Goal: Book appointment/travel/reservation

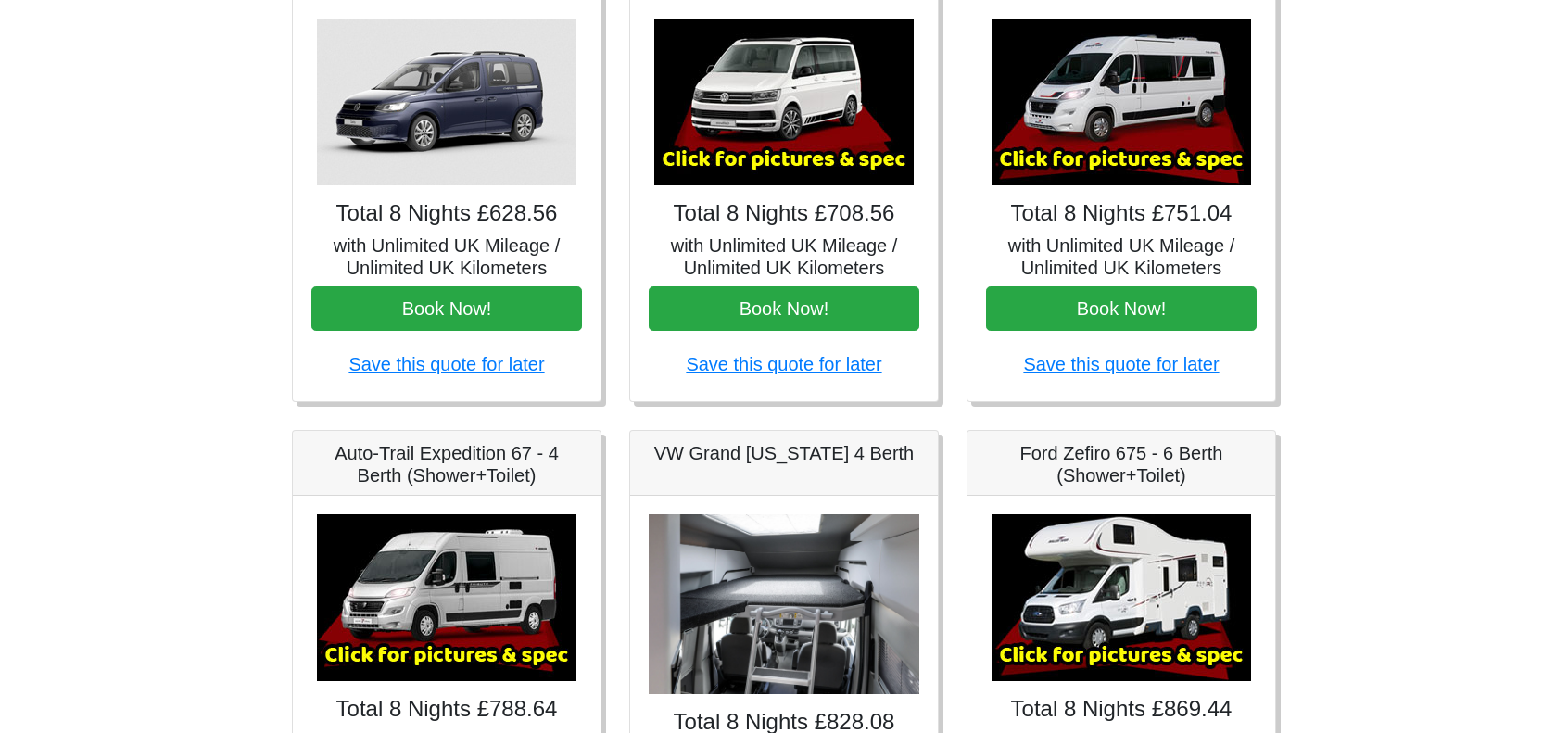
scroll to position [371, 0]
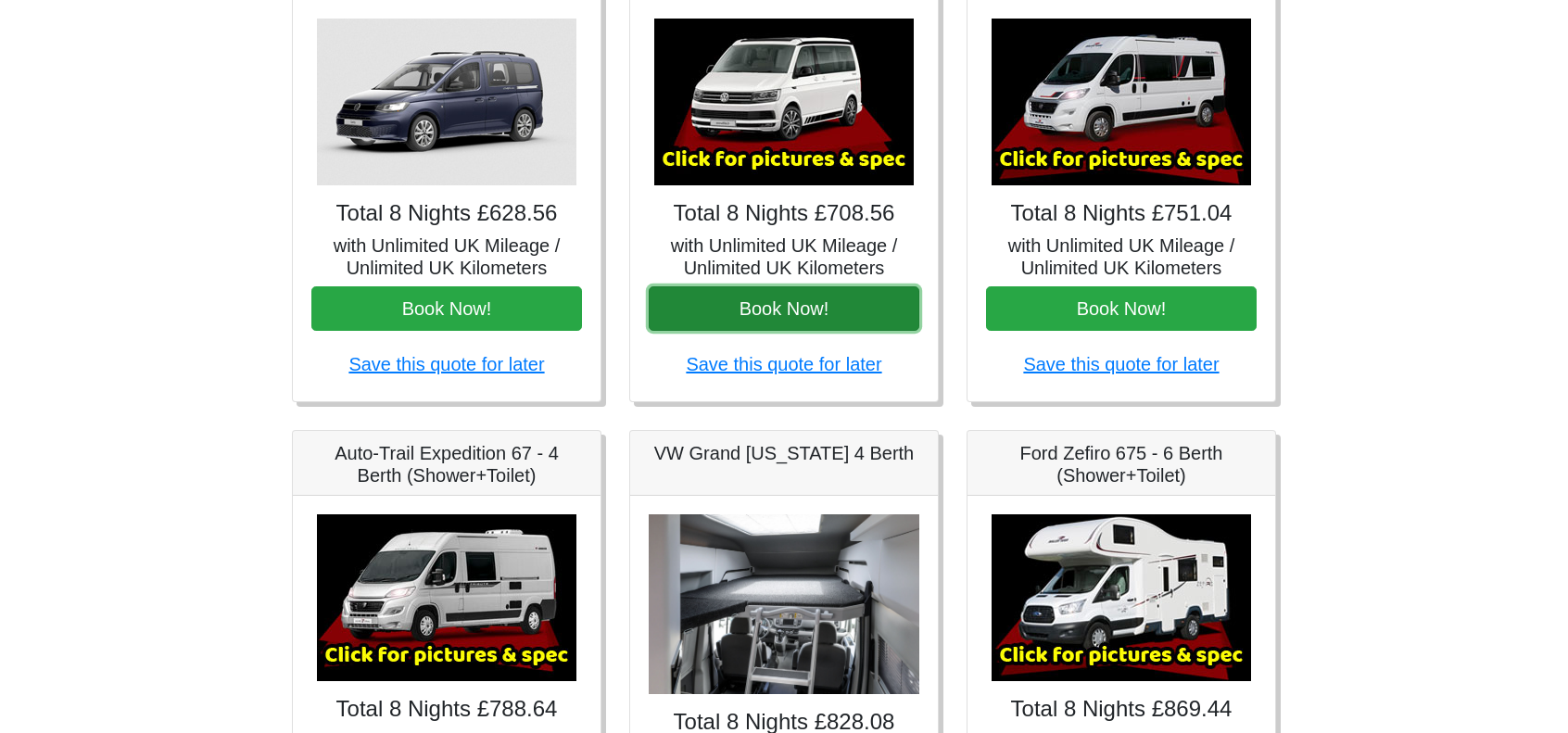
click at [751, 302] on button "Book Now!" at bounding box center [784, 308] width 271 height 44
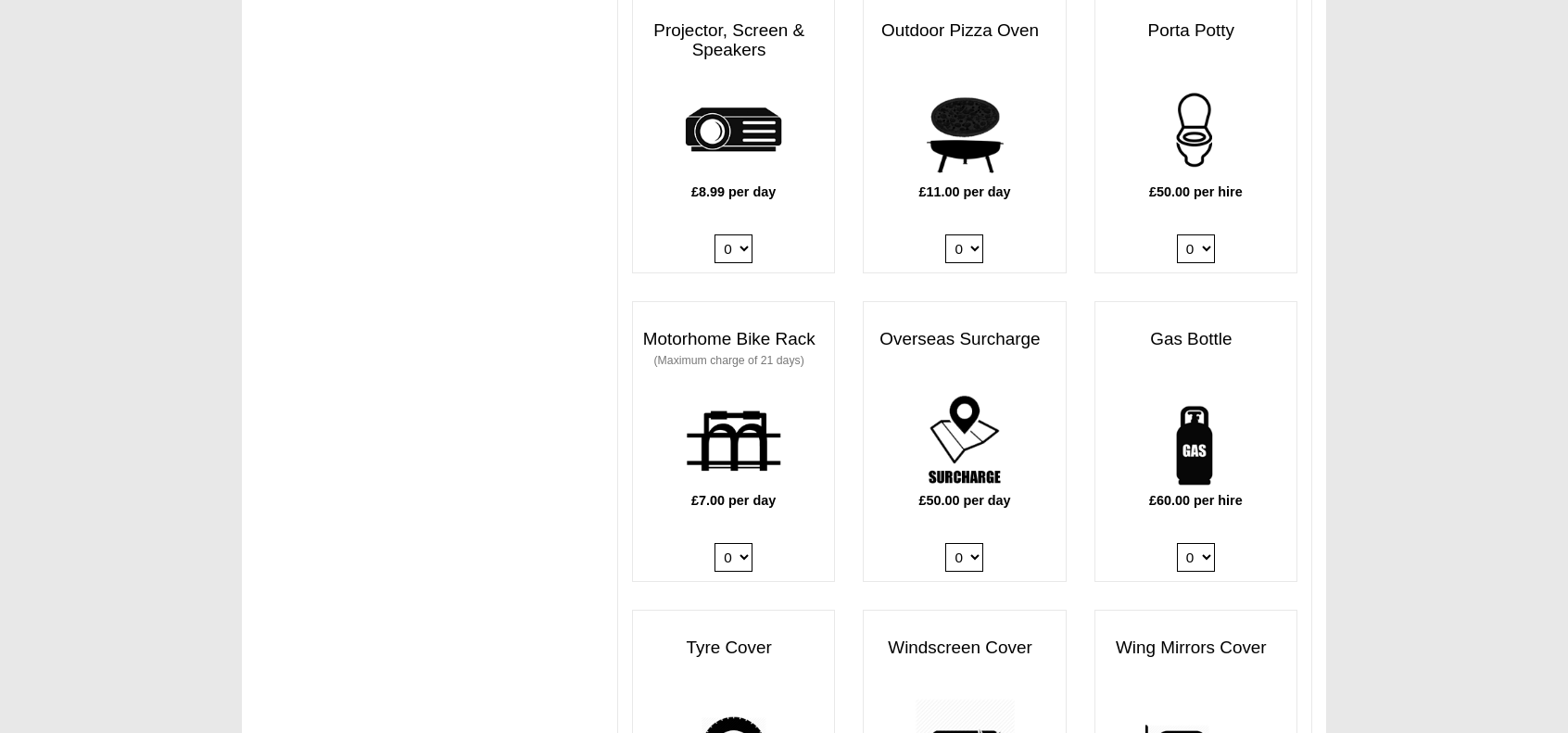
scroll to position [1206, 0]
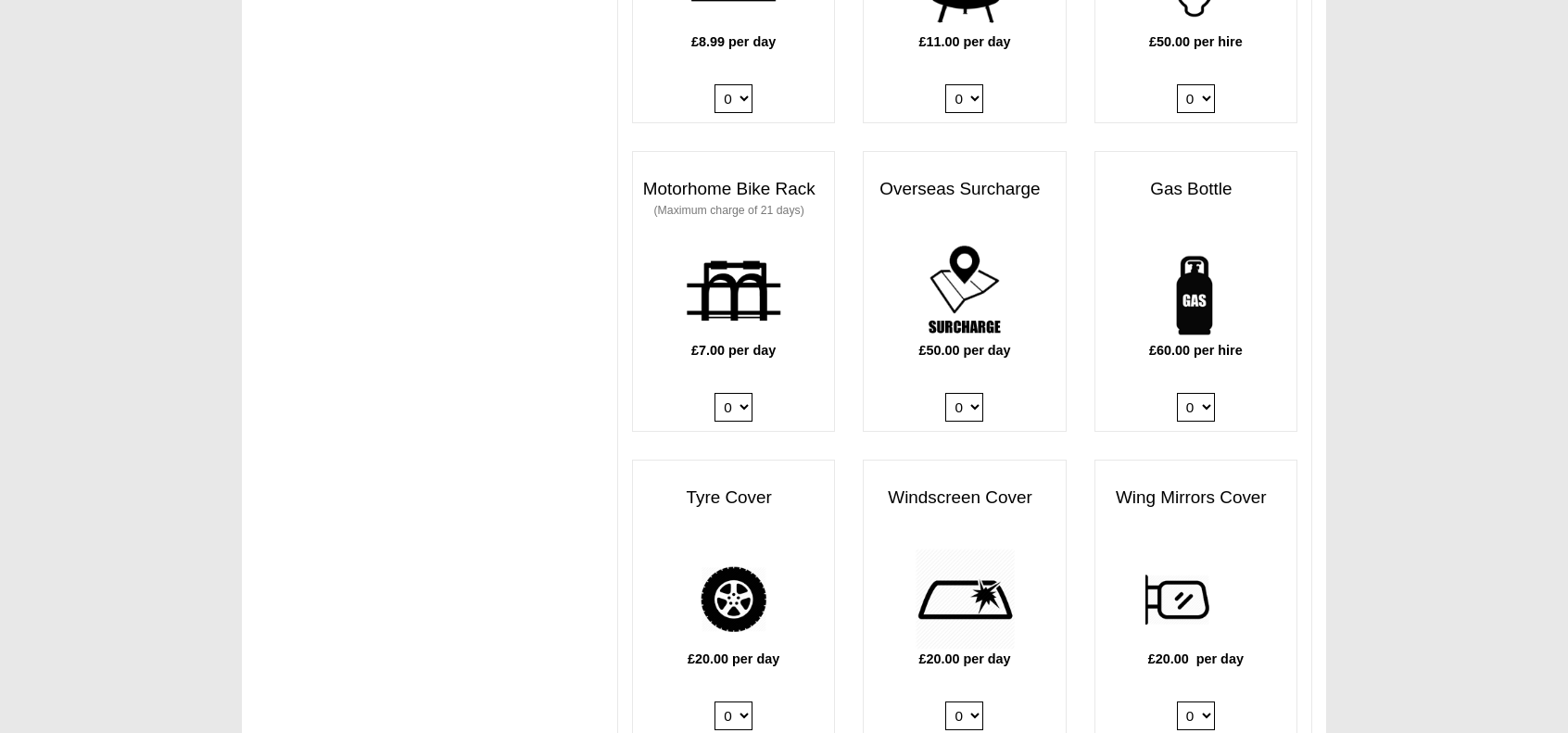
click at [1209, 393] on select "0 1" at bounding box center [1196, 408] width 38 height 28
click at [1177, 393] on select "0 1" at bounding box center [1196, 408] width 38 height 28
click at [1199, 393] on select "0 1" at bounding box center [1196, 408] width 38 height 28
select select "Gas Bottle x QTY 1 @ 60.00 GBP per hire."
click at [1177, 393] on select "0 1" at bounding box center [1196, 408] width 38 height 28
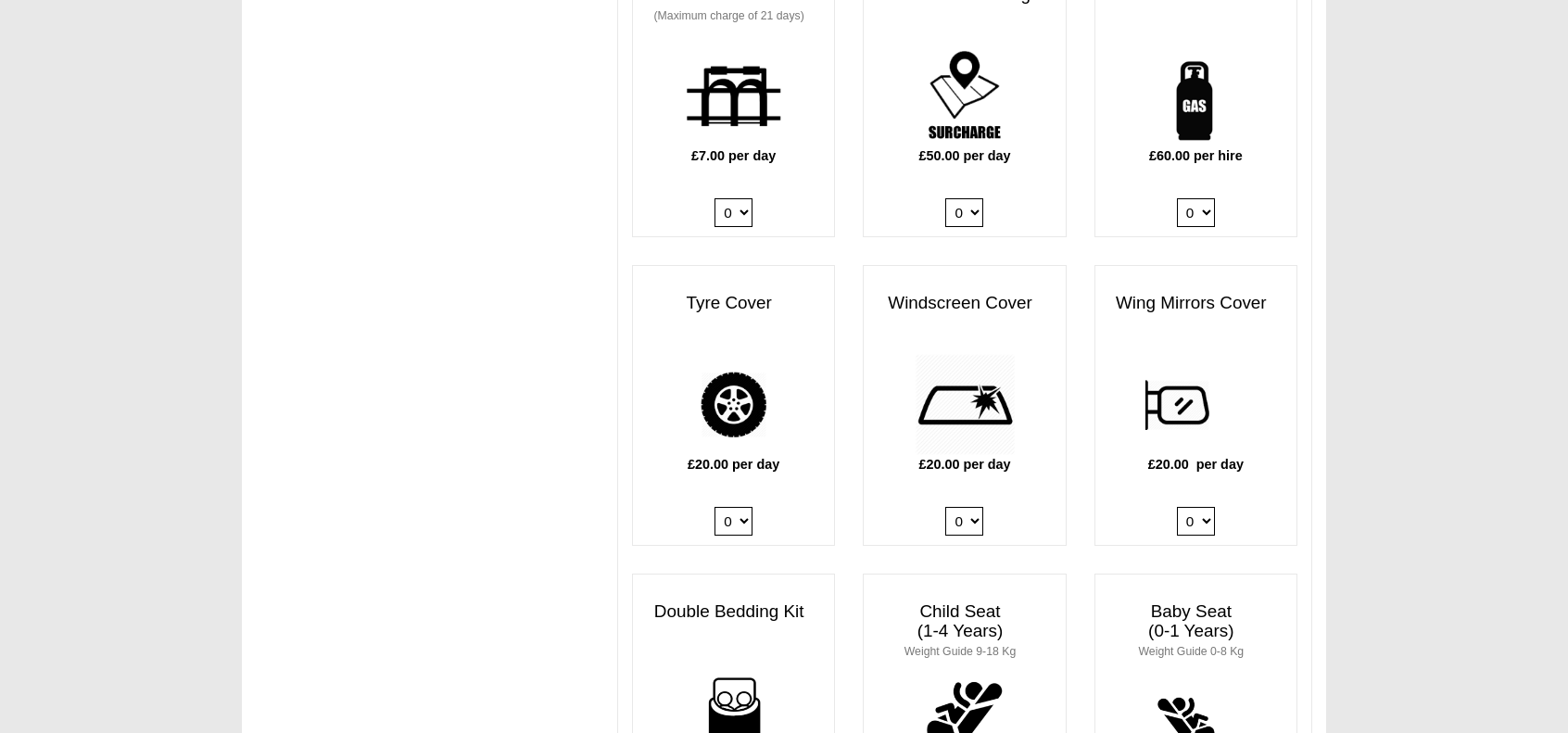
scroll to position [1576, 0]
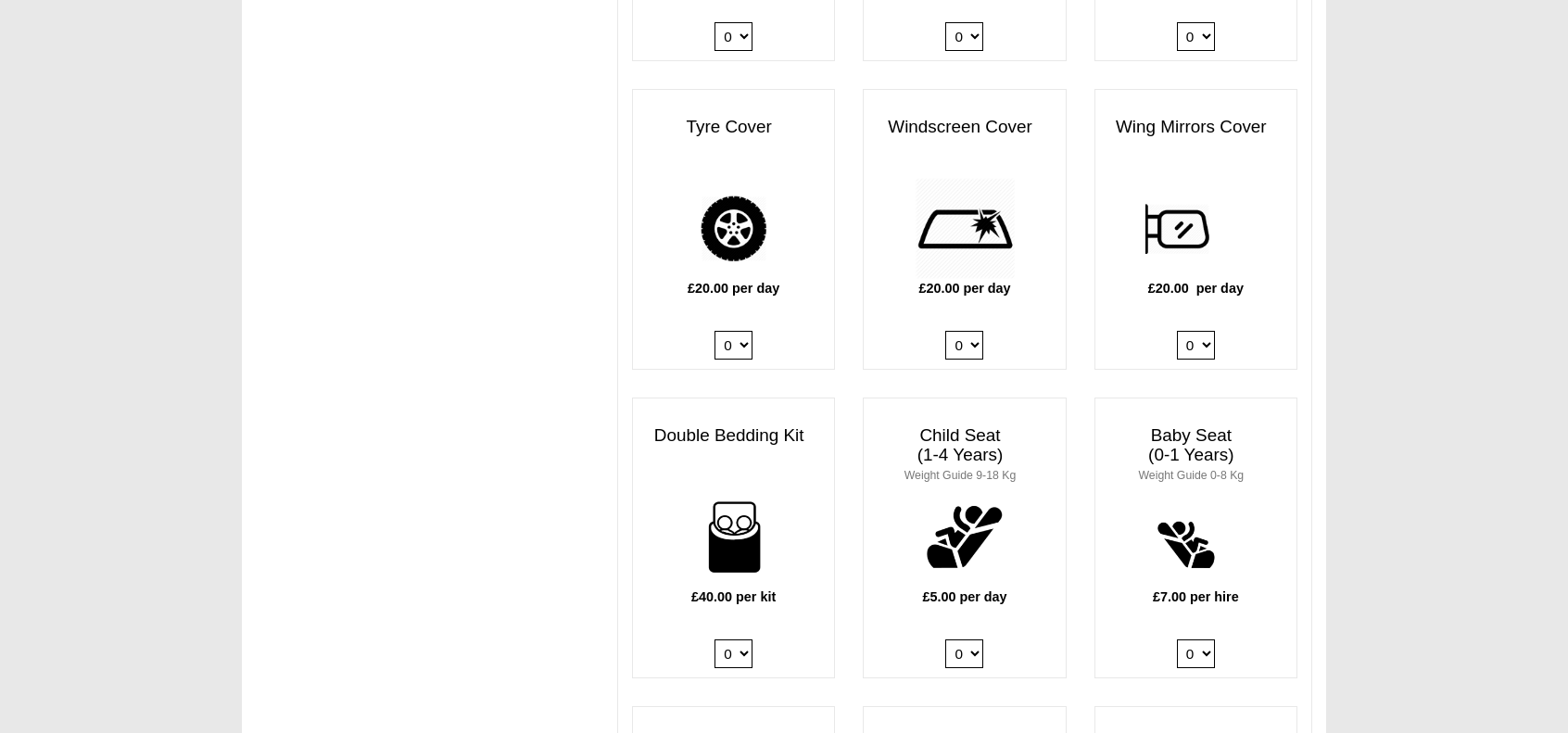
click at [741, 640] on select "0 1 2 3 4" at bounding box center [734, 654] width 38 height 28
click at [715, 640] on select "0 1 2 3 4" at bounding box center [734, 654] width 38 height 28
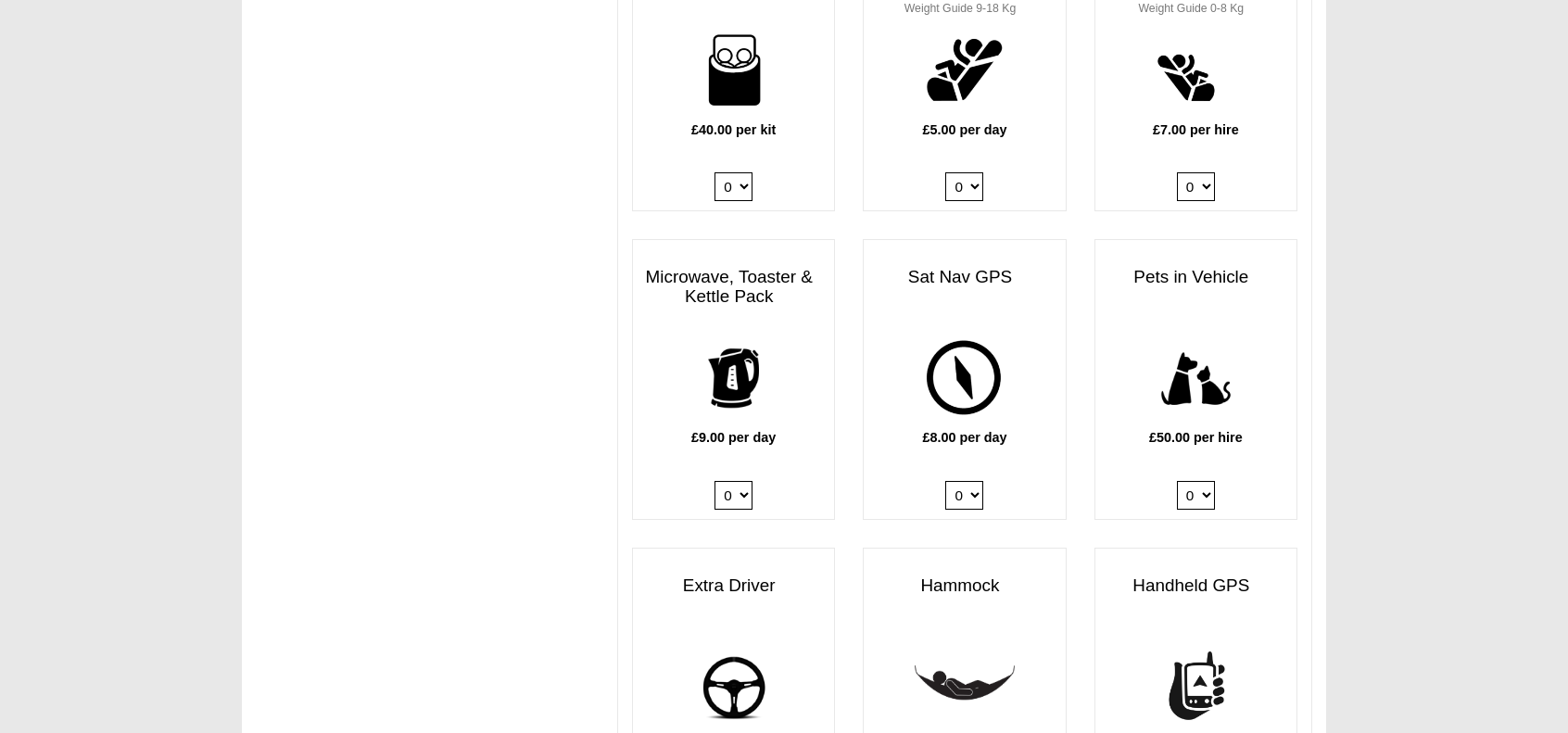
scroll to position [1855, 0]
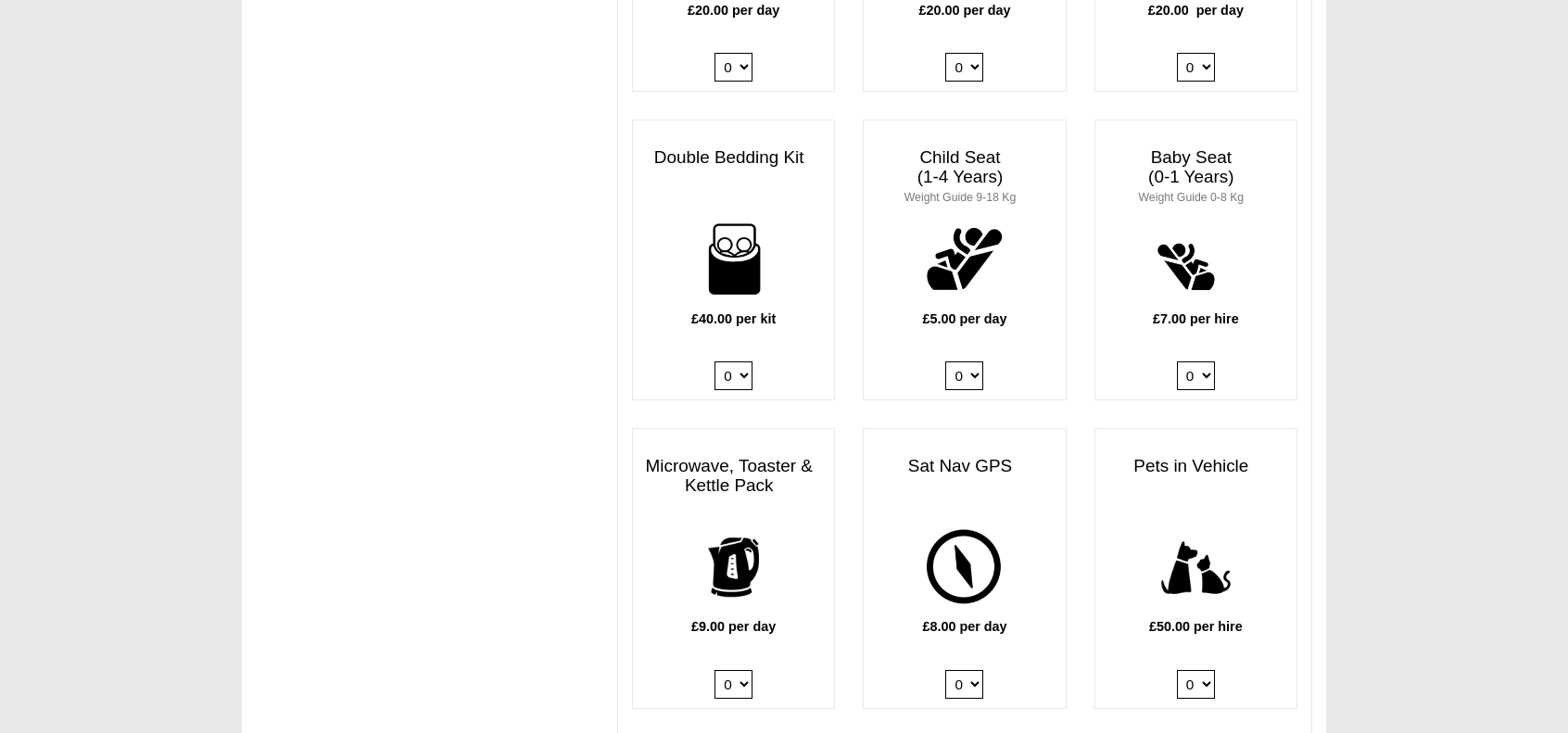
click at [747, 361] on select "0 1 2 3 4" at bounding box center [734, 375] width 38 height 28
select select "Double Bedding Kit x QTY 2 @ 40.00 GBP per kit."
click at [715, 361] on select "0 1 2 3 4" at bounding box center [734, 375] width 38 height 28
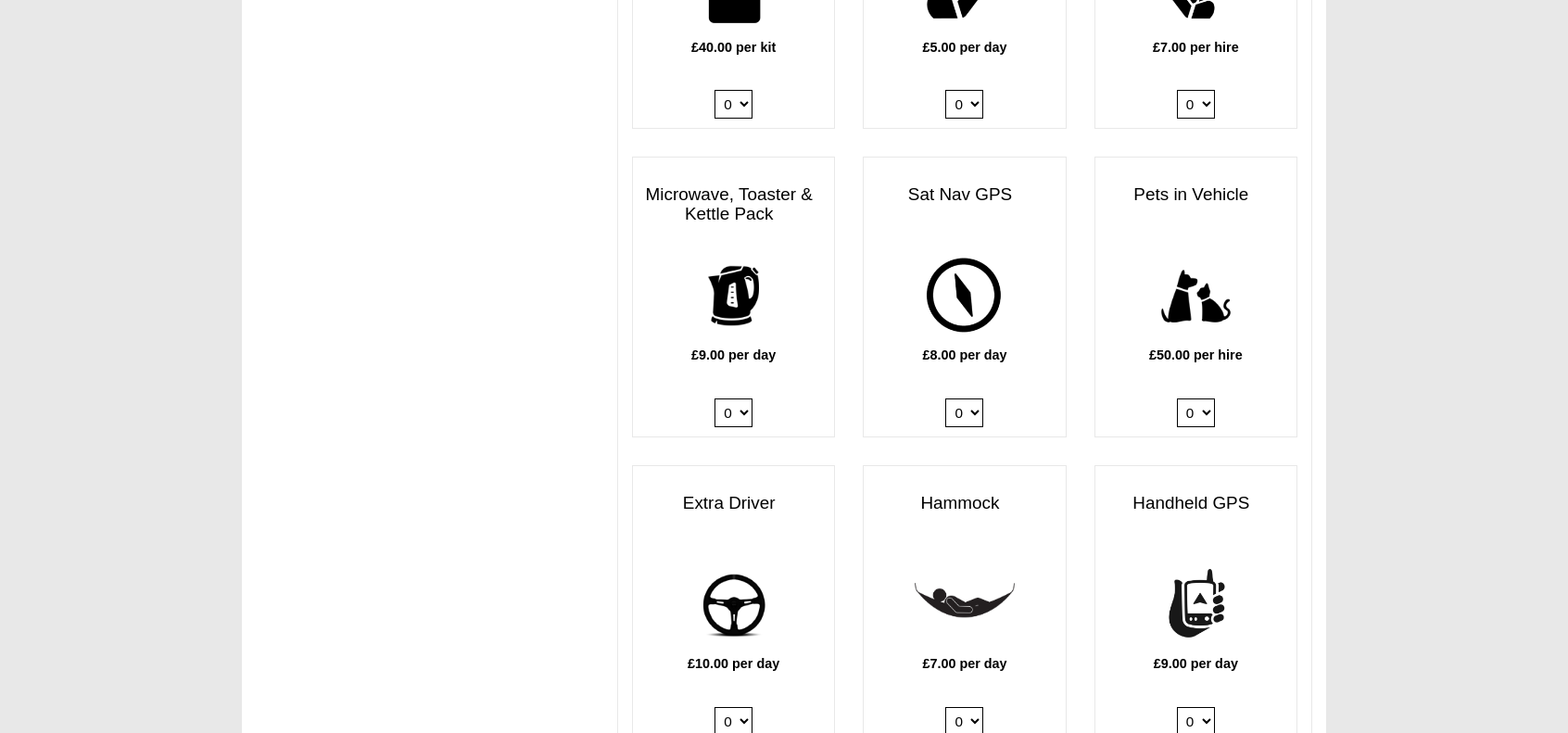
scroll to position [2133, 0]
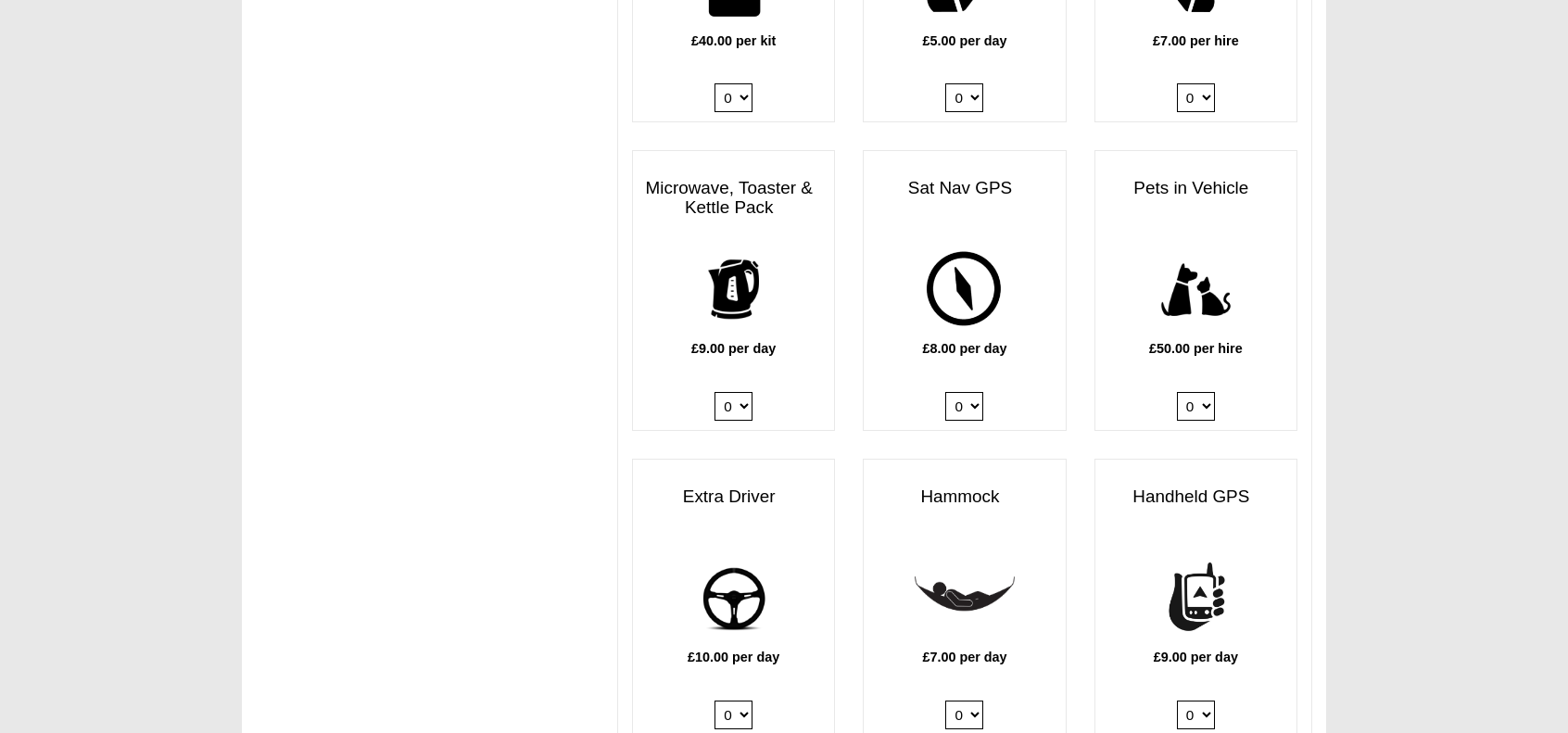
click at [742, 701] on select "0 1" at bounding box center [734, 715] width 38 height 28
select select "Extra Driver x QTY 1 @ 10.00 GBP per day."
click at [715, 701] on select "0 1" at bounding box center [734, 715] width 38 height 28
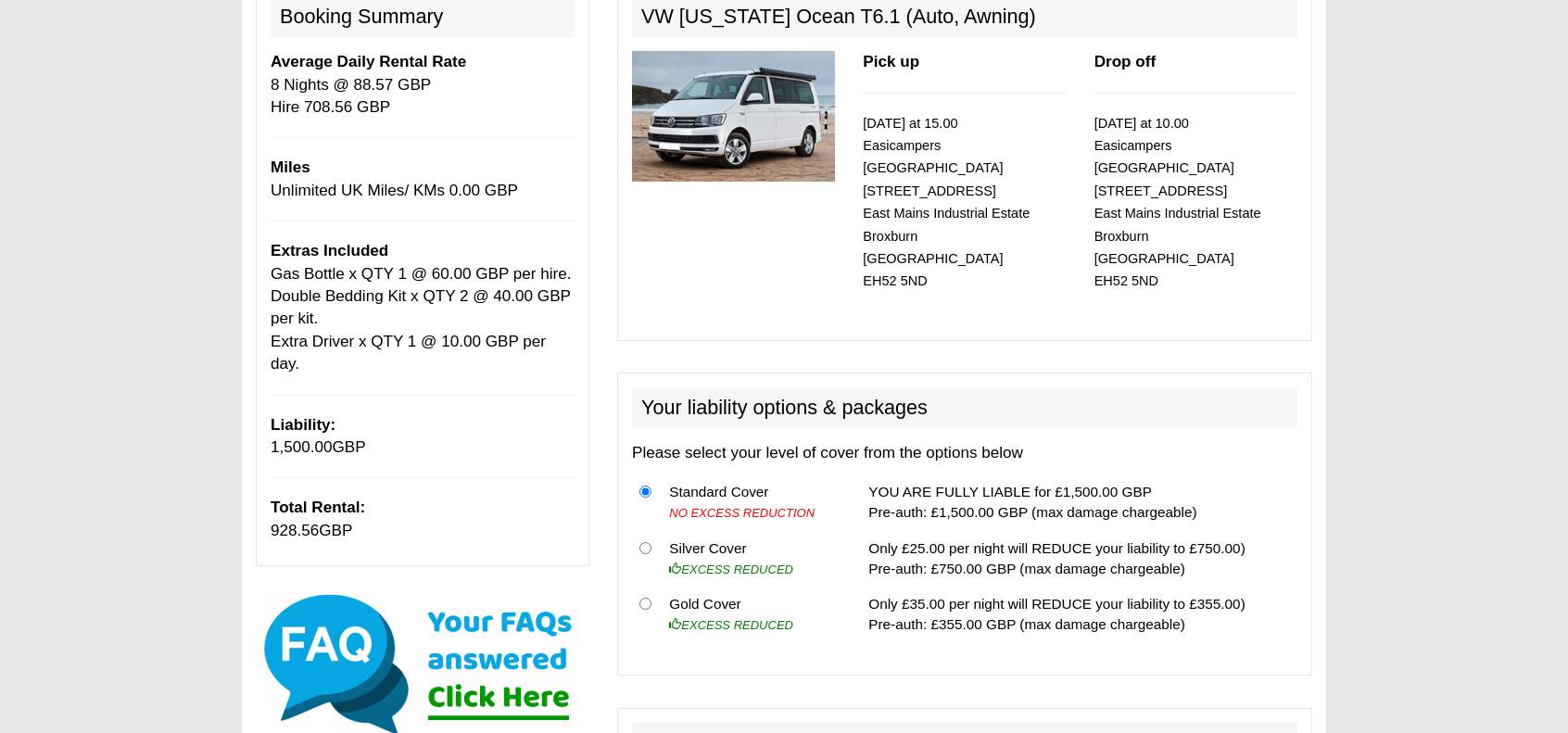
scroll to position [186, 0]
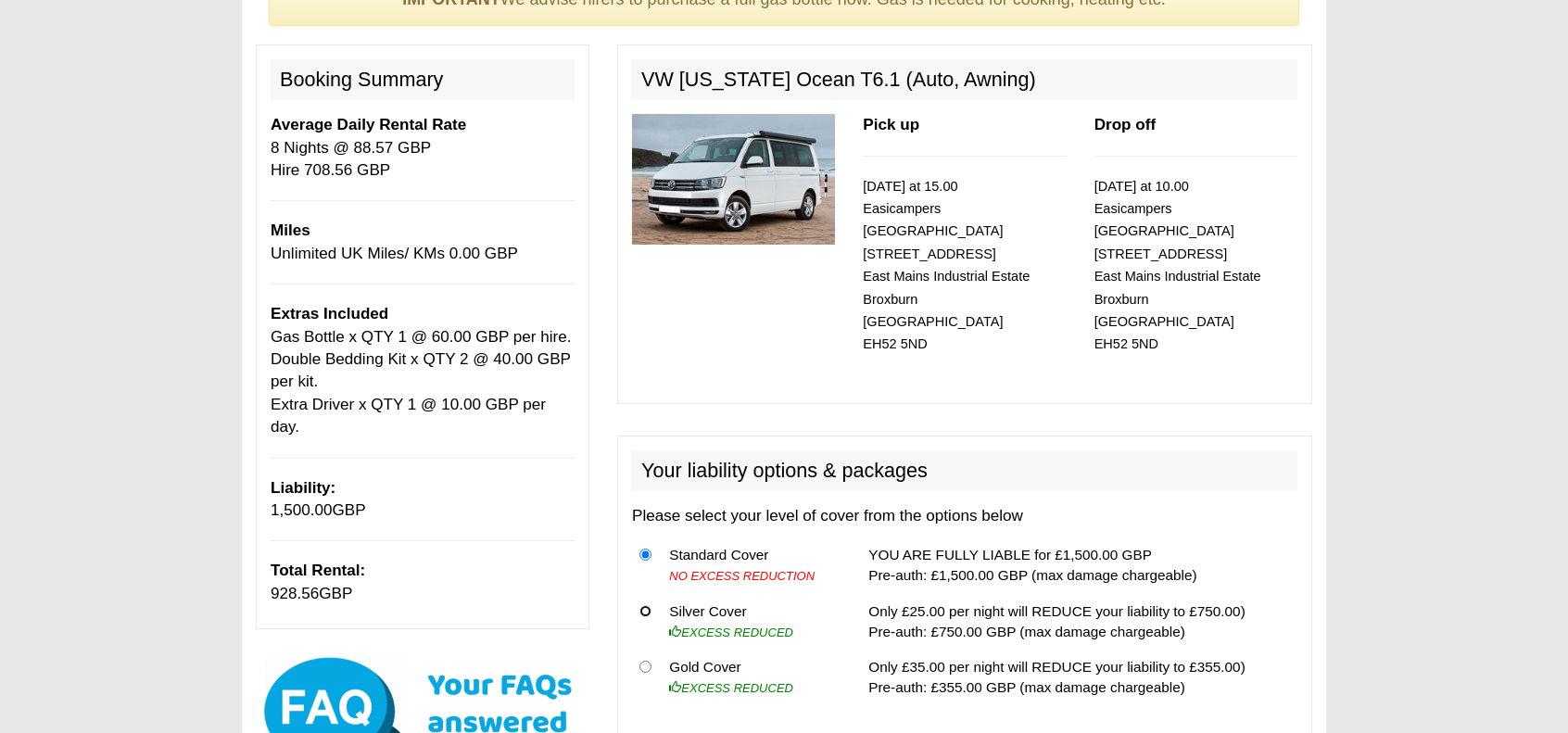
click at [640, 606] on input "radio" at bounding box center [645, 611] width 12 height 12
radio input "true"
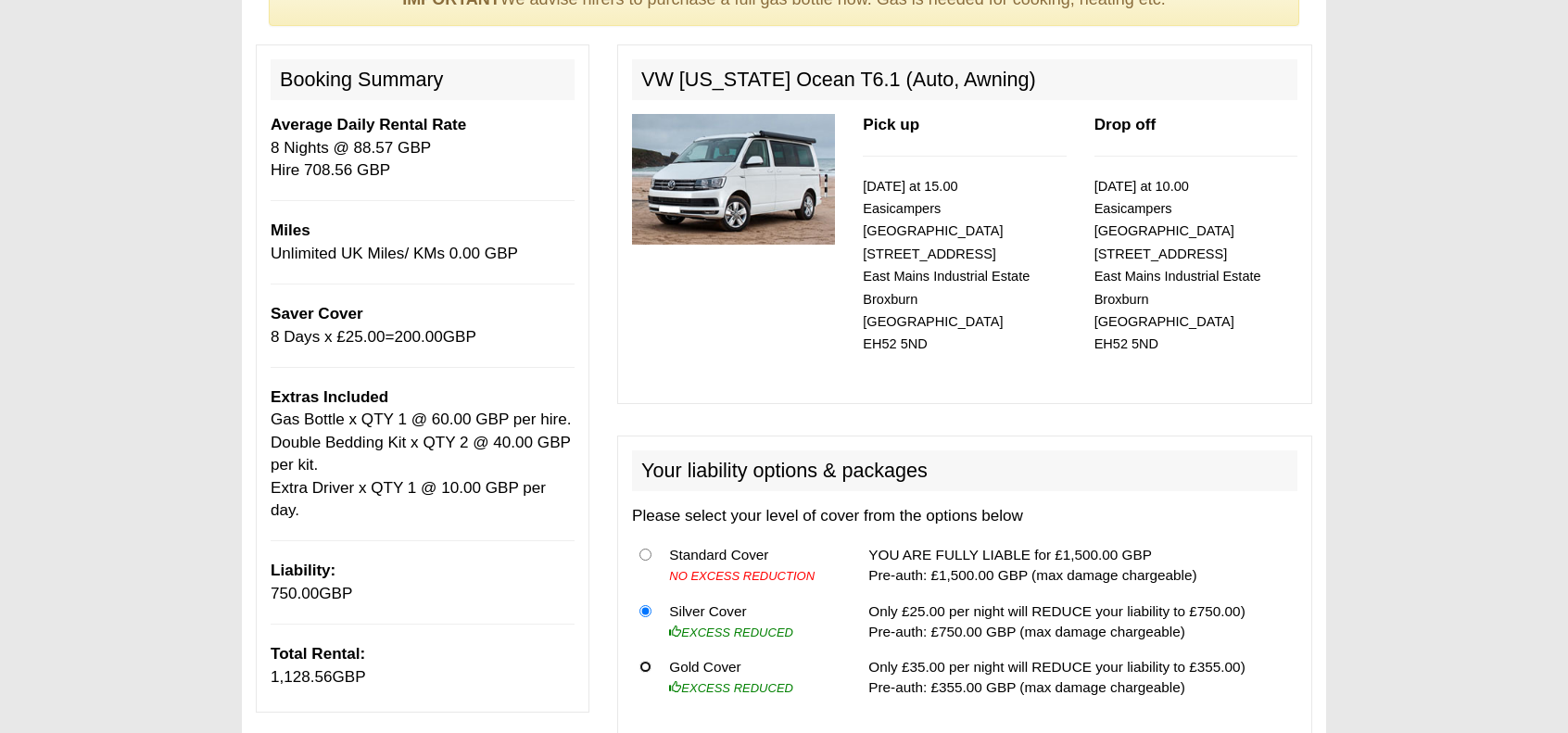
click at [648, 661] on input "radio" at bounding box center [645, 667] width 12 height 12
radio input "true"
click at [644, 606] on input "radio" at bounding box center [645, 611] width 12 height 12
radio input "true"
click at [647, 549] on input "radio" at bounding box center [645, 555] width 12 height 12
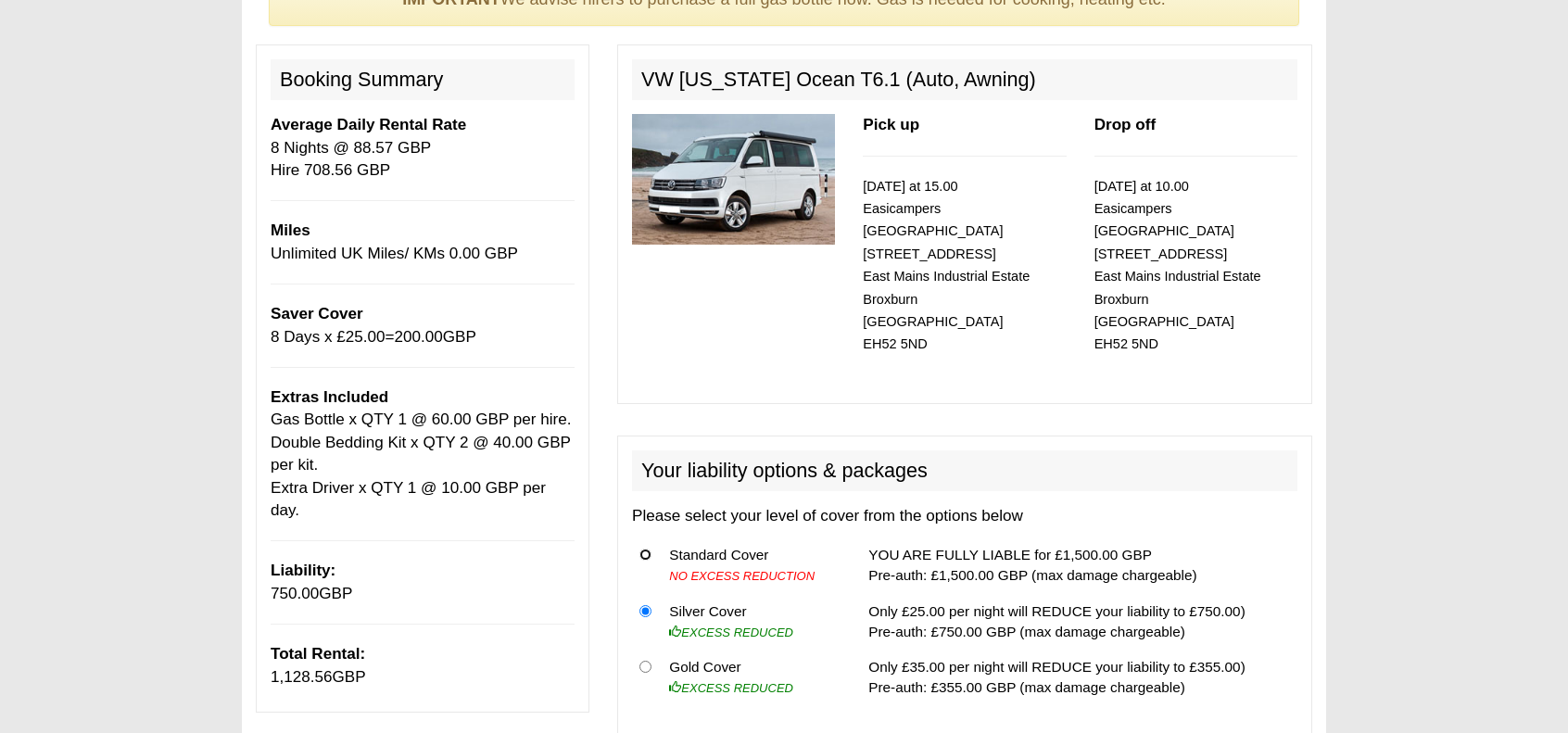
radio input "true"
